Goal: Transaction & Acquisition: Purchase product/service

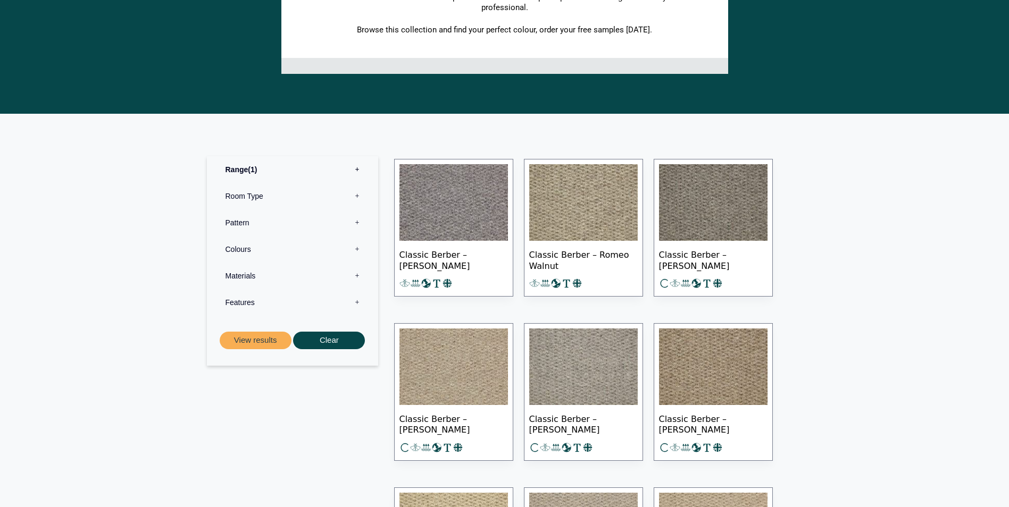
scroll to position [425, 0]
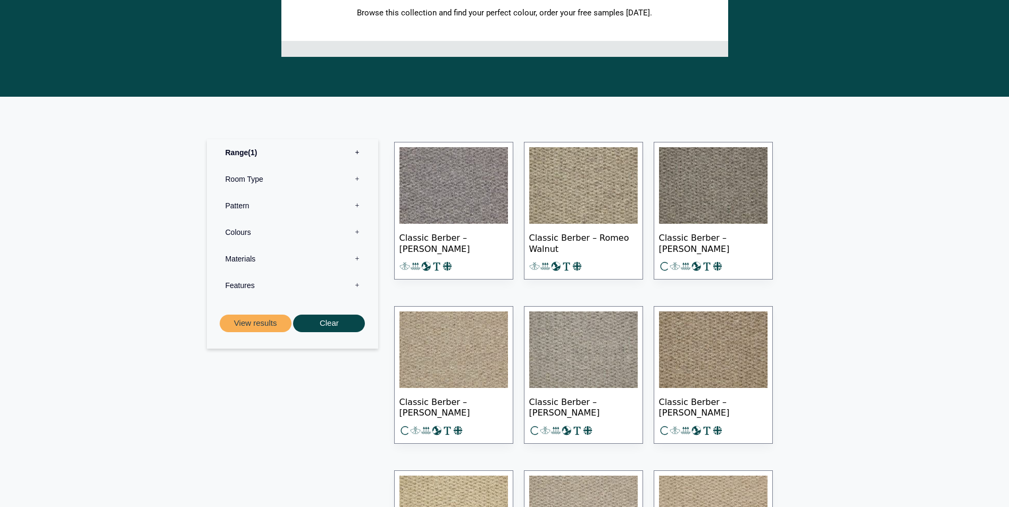
click at [469, 210] on img at bounding box center [453, 185] width 108 height 77
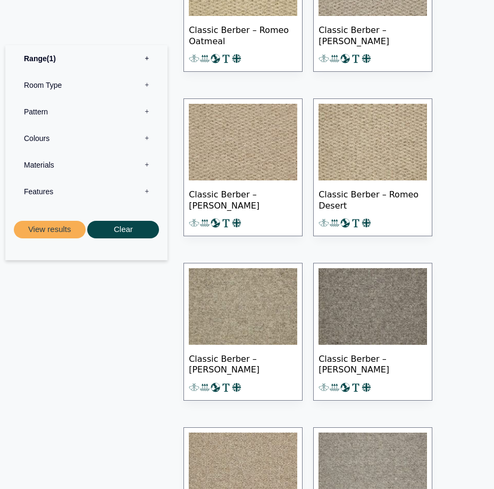
scroll to position [1170, 0]
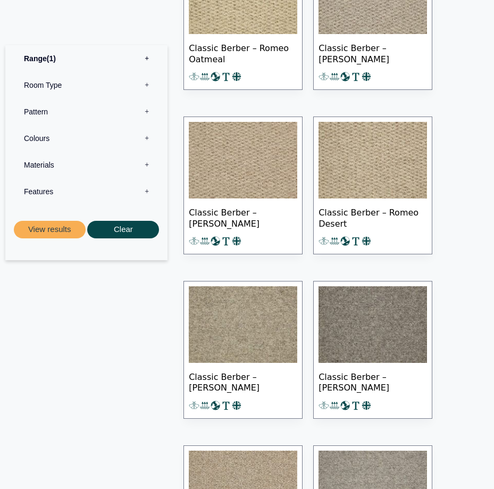
click at [262, 335] on img at bounding box center [243, 324] width 108 height 77
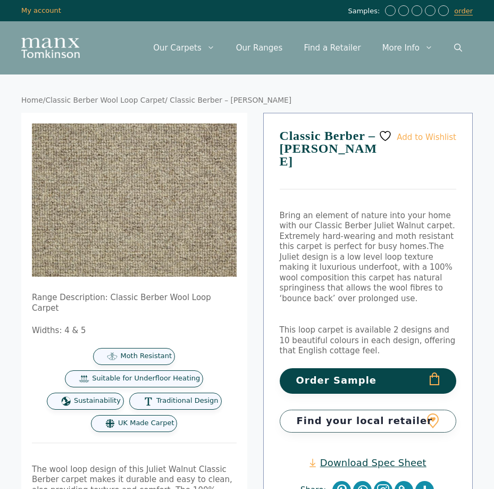
click at [352, 368] on button "Order Sample" at bounding box center [368, 380] width 177 height 25
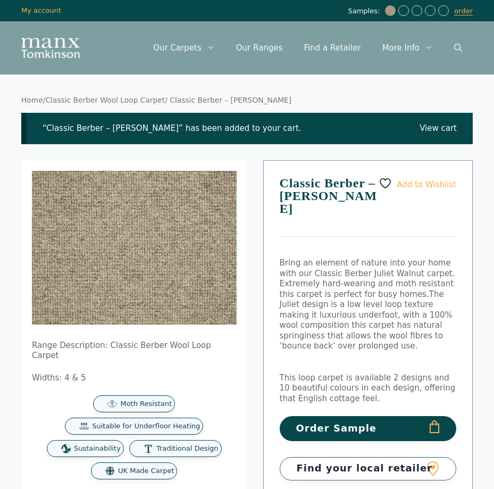
click at [136, 99] on link "Classic Berber Wool Loop Carpet" at bounding box center [105, 100] width 120 height 9
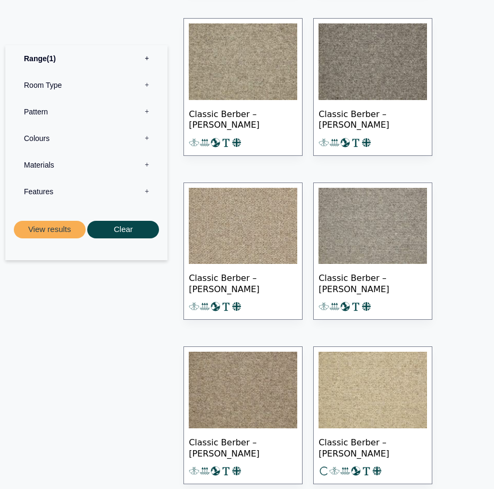
scroll to position [1436, 0]
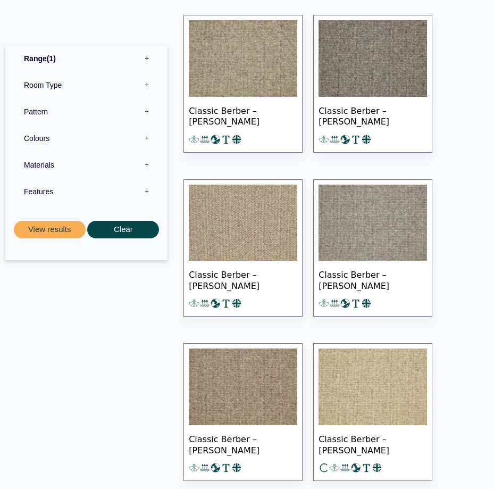
click at [261, 233] on img at bounding box center [243, 223] width 108 height 77
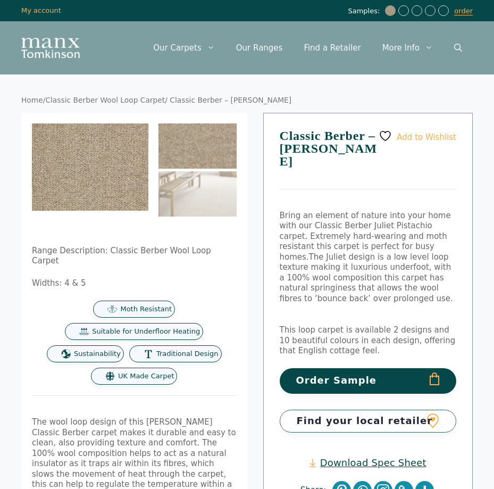
click at [349, 368] on button "Order Sample" at bounding box center [368, 380] width 177 height 25
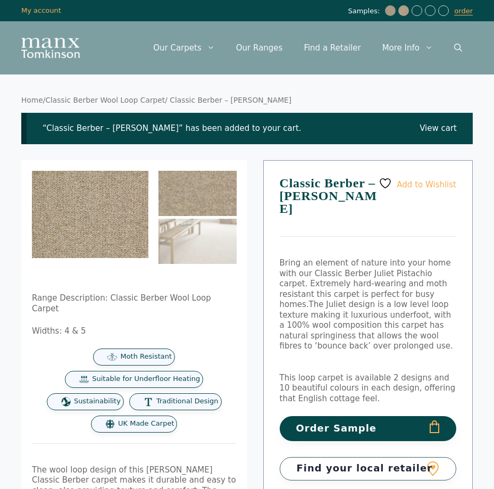
click at [116, 103] on link "Classic Berber Wool Loop Carpet" at bounding box center [105, 100] width 120 height 9
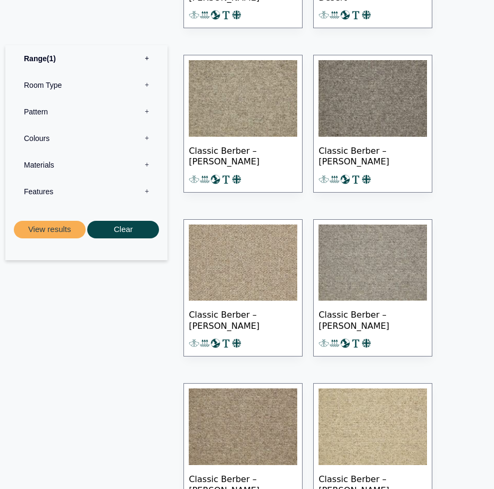
scroll to position [1383, 0]
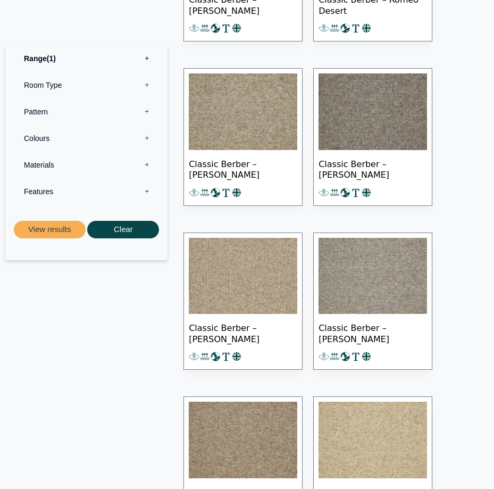
click at [377, 281] on img at bounding box center [373, 276] width 108 height 77
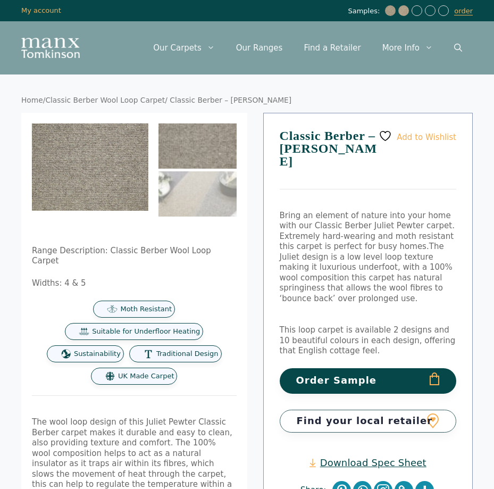
click at [355, 368] on button "Order Sample" at bounding box center [368, 380] width 177 height 25
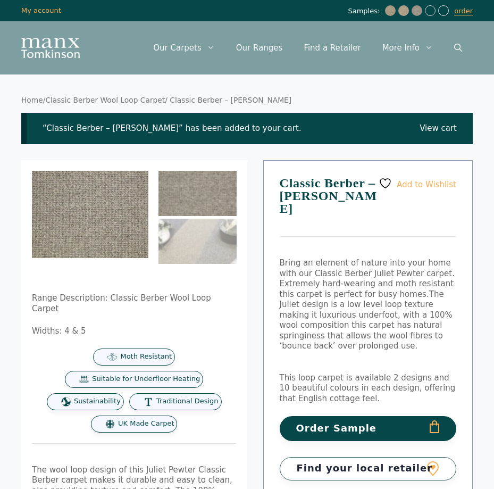
click at [135, 99] on link "Classic Berber Wool Loop Carpet" at bounding box center [105, 100] width 120 height 9
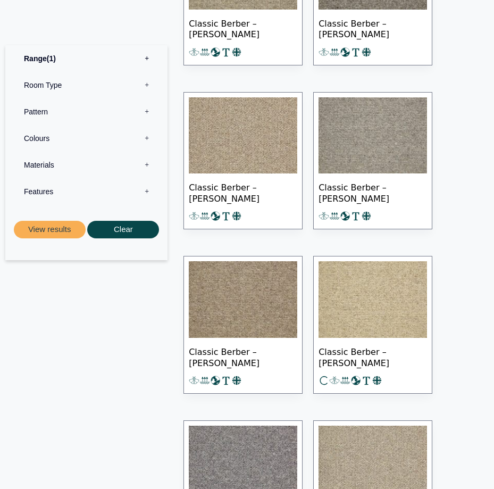
scroll to position [1542, 0]
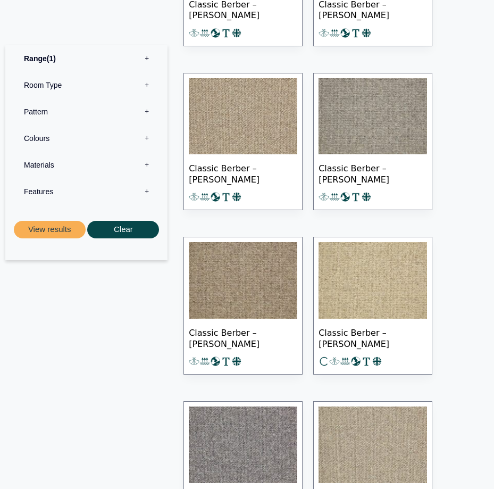
click at [268, 289] on img at bounding box center [243, 280] width 108 height 77
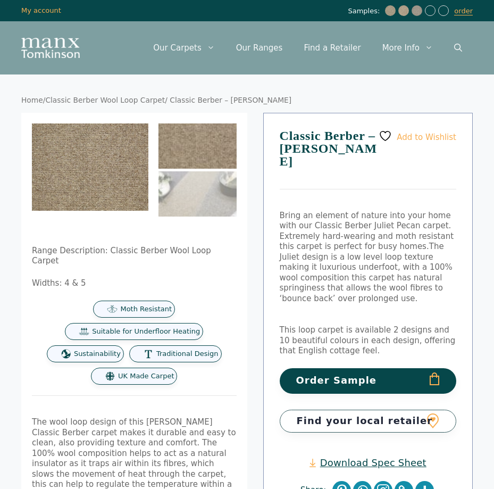
click at [343, 368] on button "Order Sample" at bounding box center [368, 380] width 177 height 25
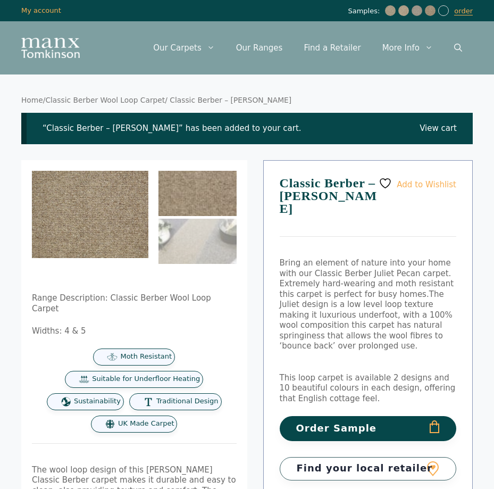
click at [113, 104] on link "Classic Berber Wool Loop Carpet" at bounding box center [105, 100] width 120 height 9
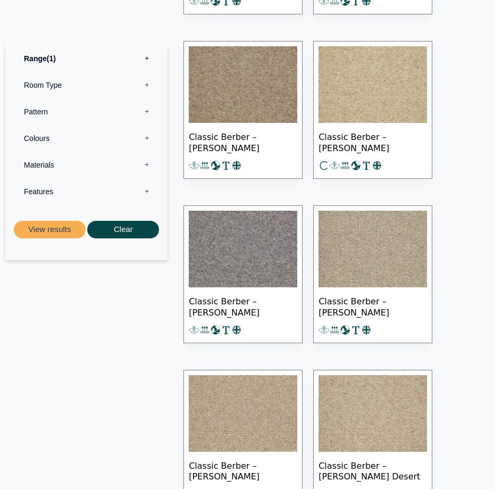
scroll to position [1755, 0]
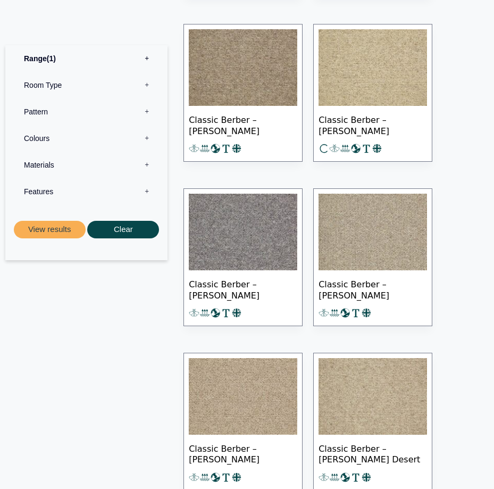
click at [395, 243] on img at bounding box center [373, 232] width 108 height 77
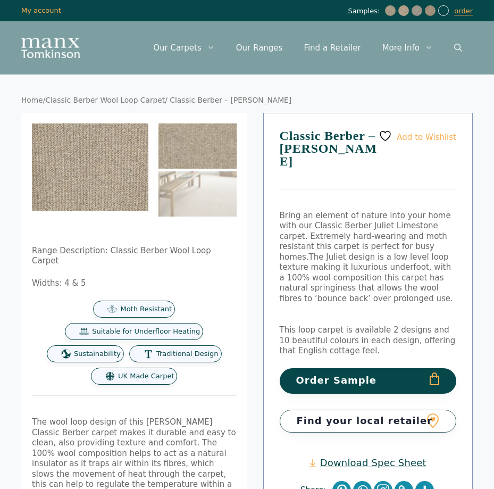
click at [363, 368] on button "Order Sample" at bounding box center [368, 380] width 177 height 25
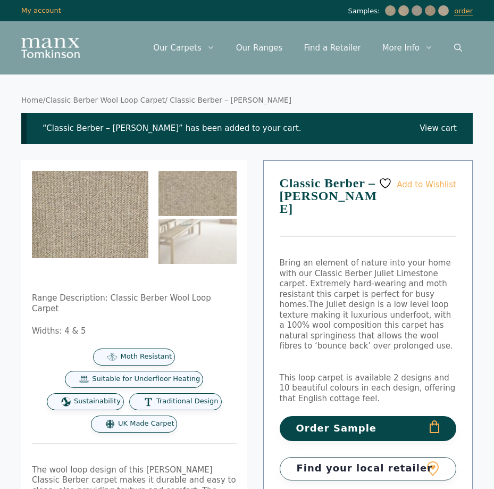
click at [145, 102] on link "Classic Berber Wool Loop Carpet" at bounding box center [105, 100] width 120 height 9
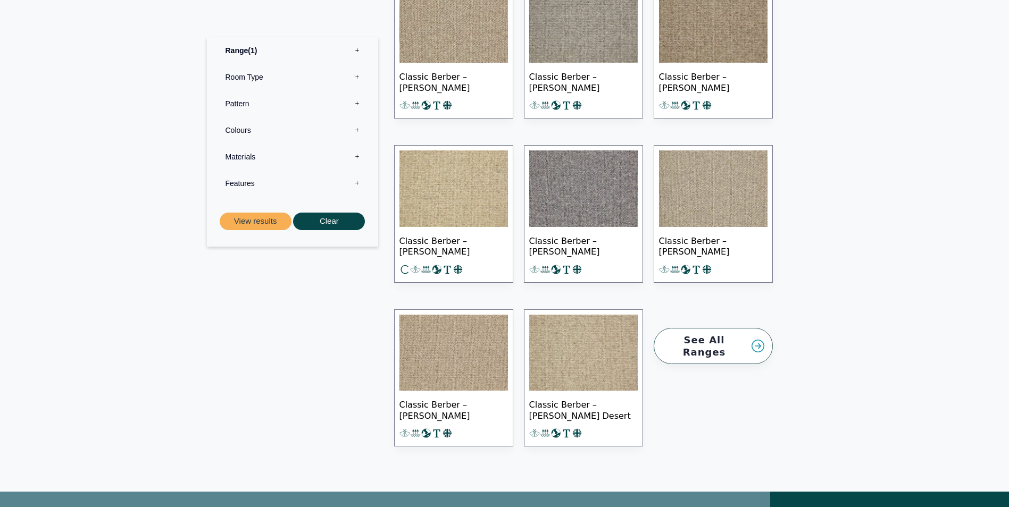
scroll to position [1243, 0]
click at [494, 183] on img at bounding box center [583, 189] width 108 height 77
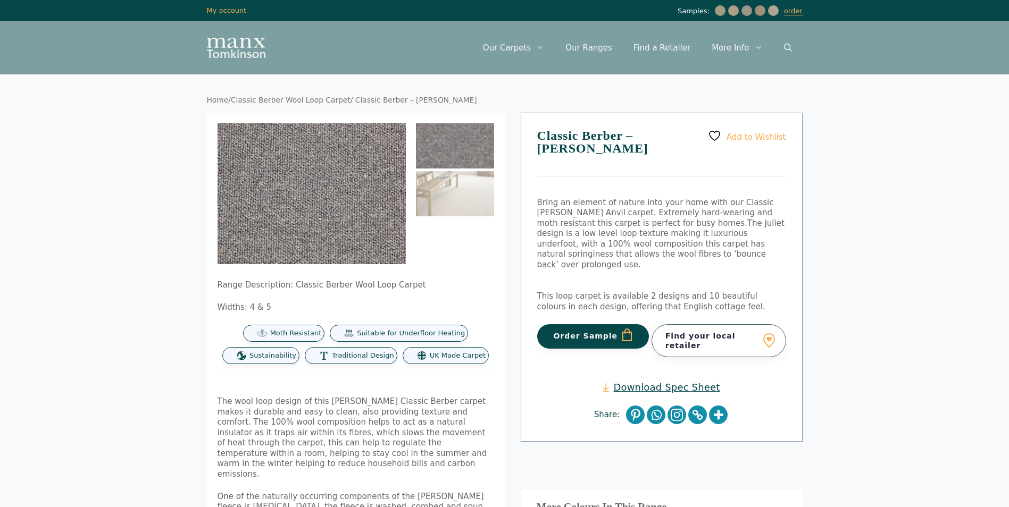
click at [449, 152] on img at bounding box center [455, 145] width 78 height 45
click at [465, 205] on img at bounding box center [455, 193] width 78 height 45
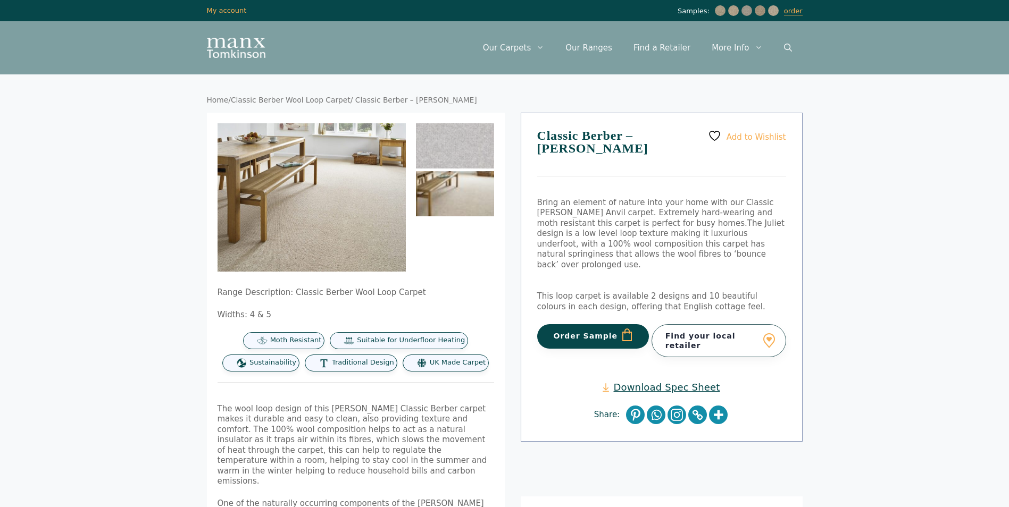
click at [409, 55] on div "Menu Menu Our Carpets View All Colours Black Carpet Blue Carpet Bold Colour Bro…" at bounding box center [505, 47] width 638 height 53
click at [792, 12] on link "order" at bounding box center [793, 11] width 19 height 9
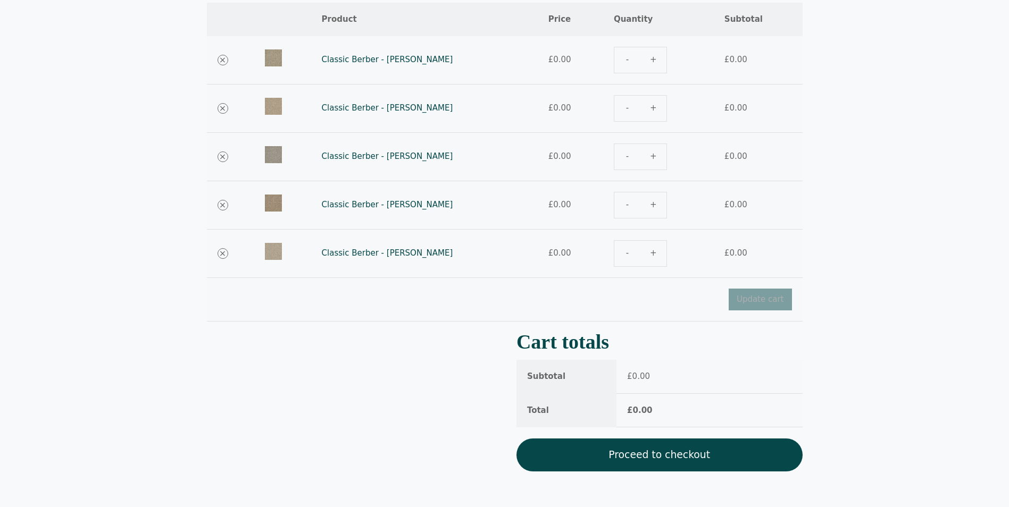
scroll to position [160, 0]
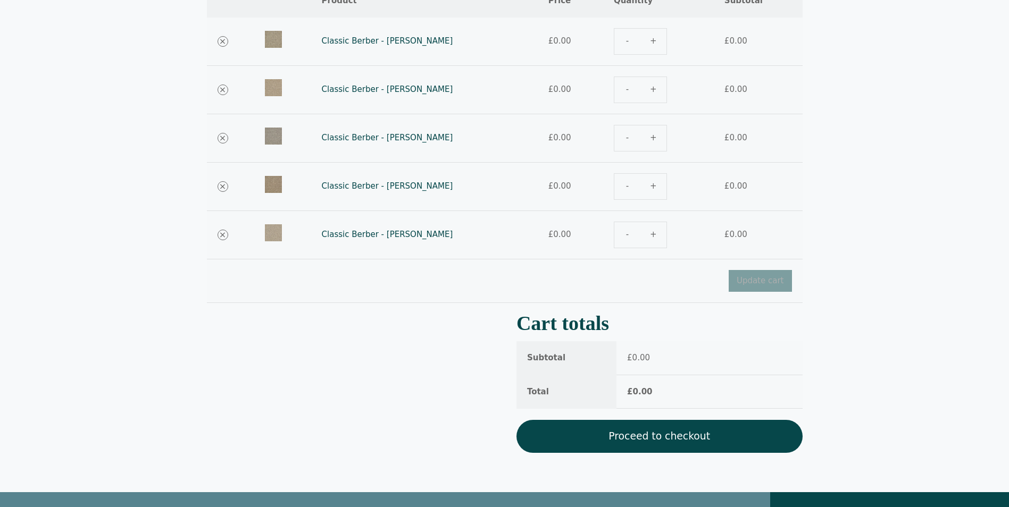
click at [628, 439] on link "Proceed to checkout" at bounding box center [659, 436] width 286 height 33
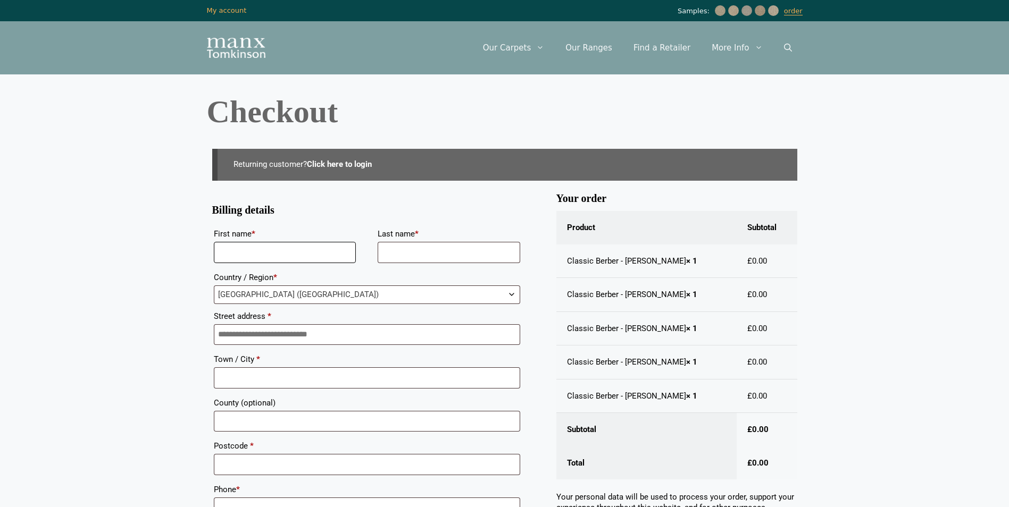
click at [270, 258] on input "First name *" at bounding box center [285, 252] width 143 height 21
type input "*****"
type input "*******"
type input "**********"
type input "********"
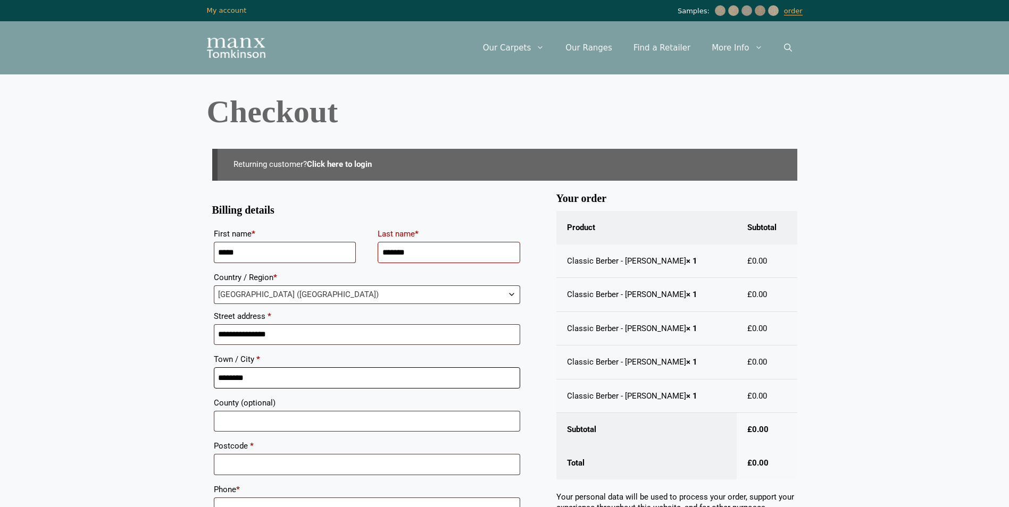
type input "*****"
type input "********"
type input "**********"
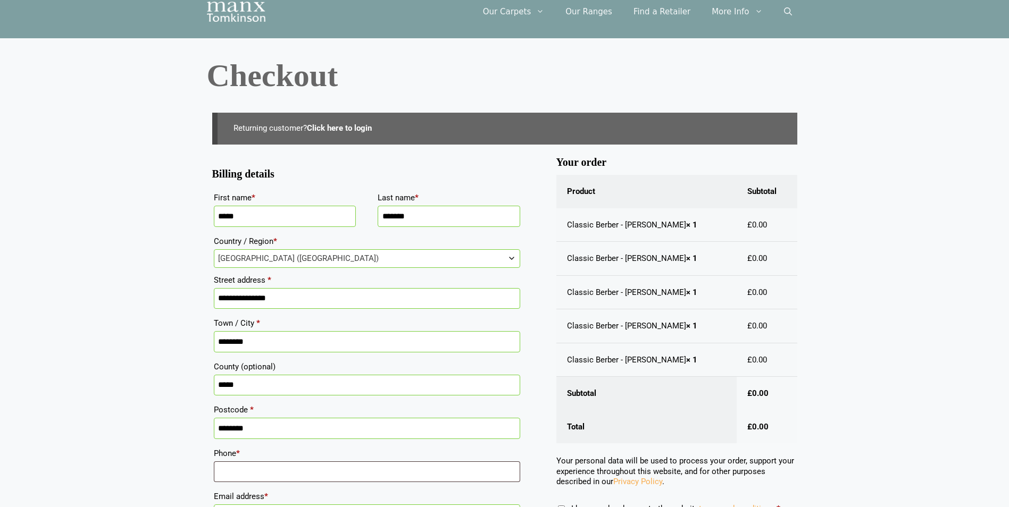
scroll to position [53, 0]
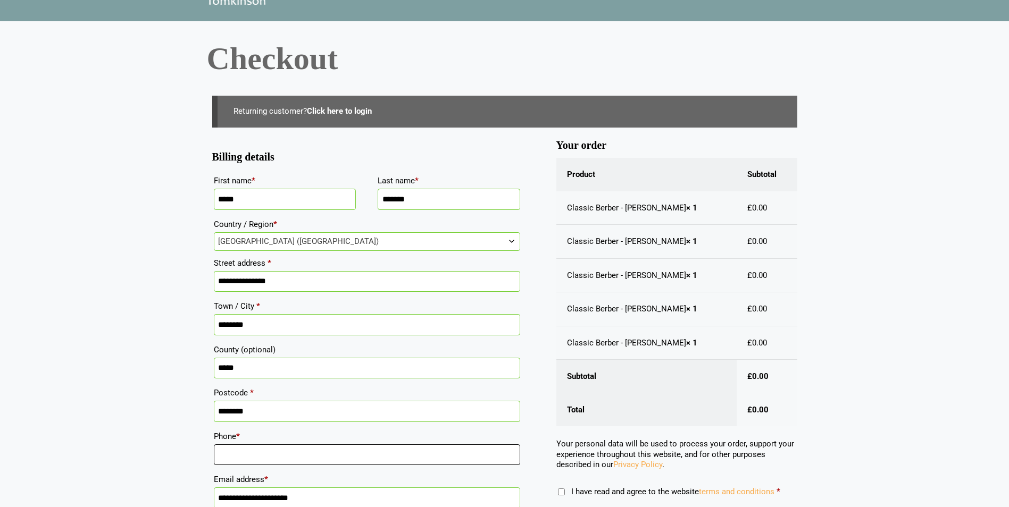
click at [315, 463] on input "Phone *" at bounding box center [367, 455] width 306 height 21
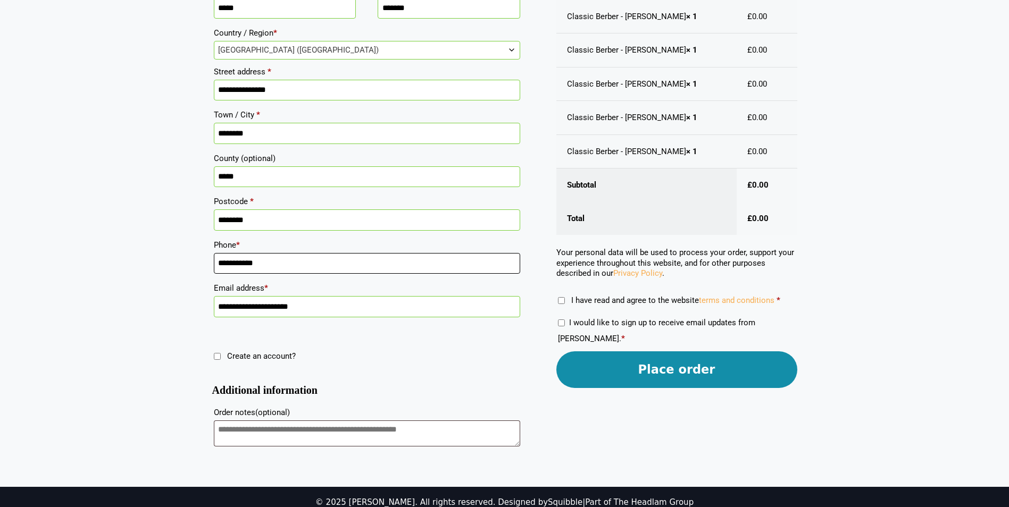
scroll to position [258, 0]
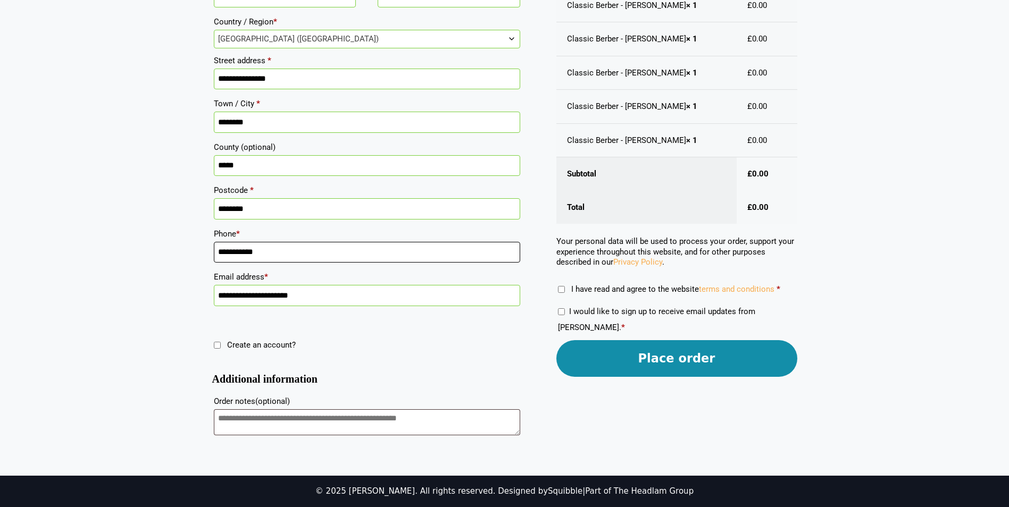
type input "**********"
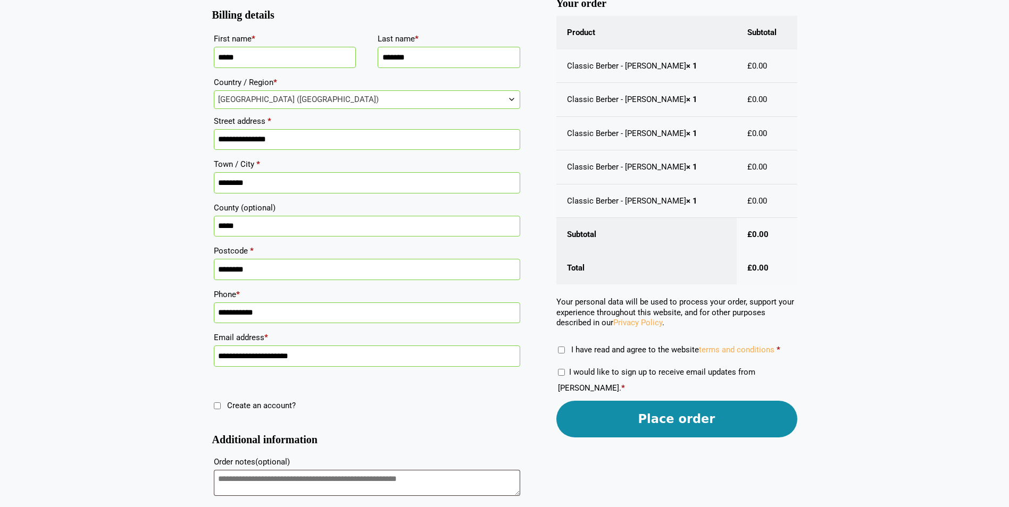
scroll to position [205, 0]
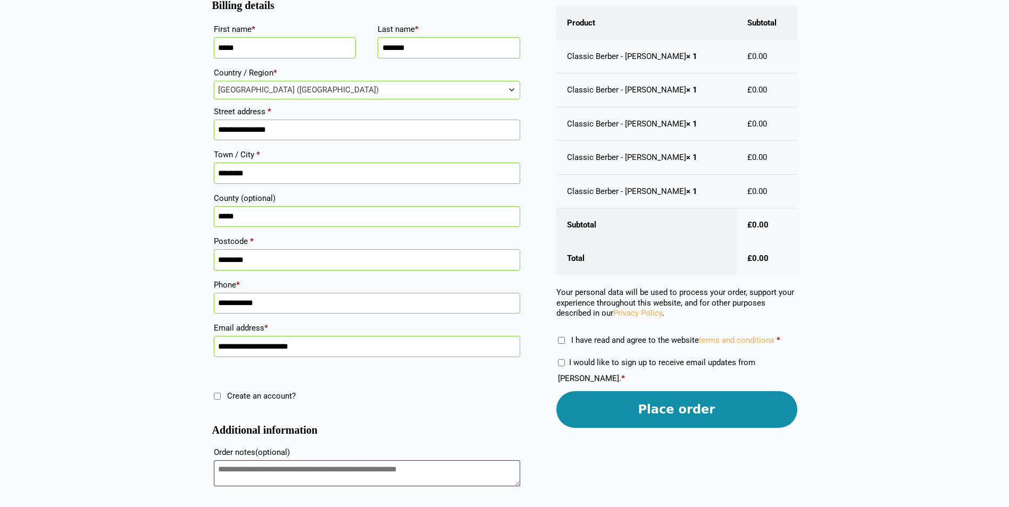
click at [662, 406] on button "Place order" at bounding box center [676, 409] width 241 height 37
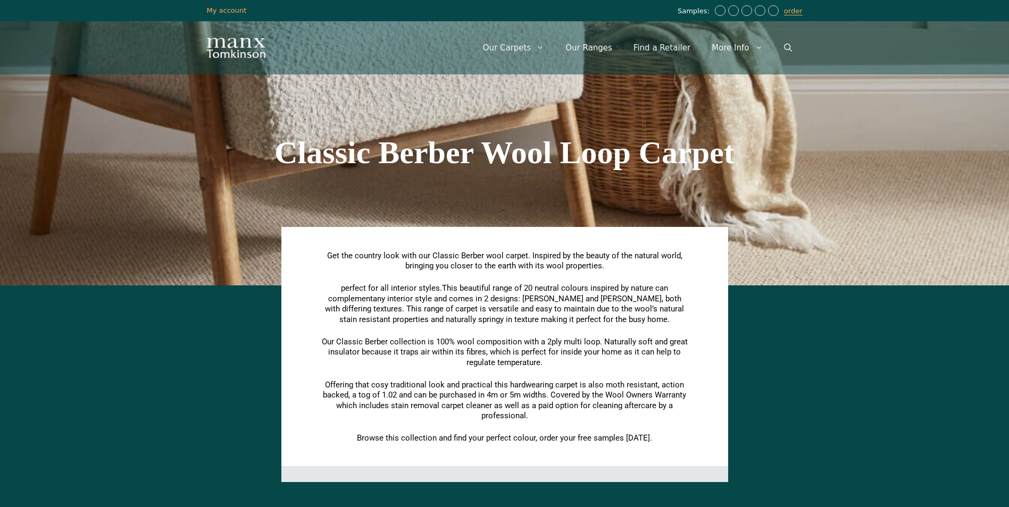
scroll to position [798, 0]
